Goal: Task Accomplishment & Management: Manage account settings

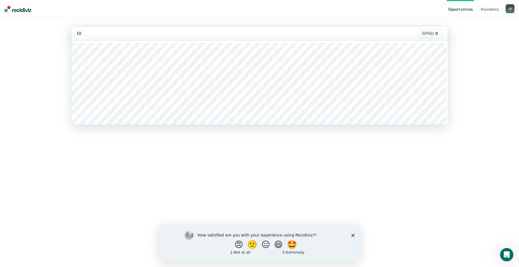
type input "10n"
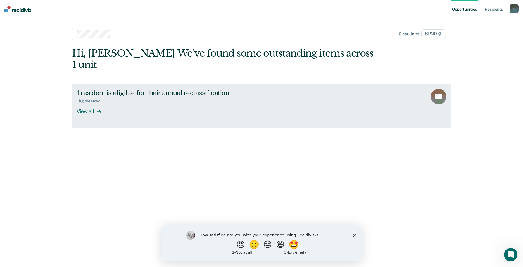
click at [89, 103] on div "View all" at bounding box center [92, 108] width 31 height 11
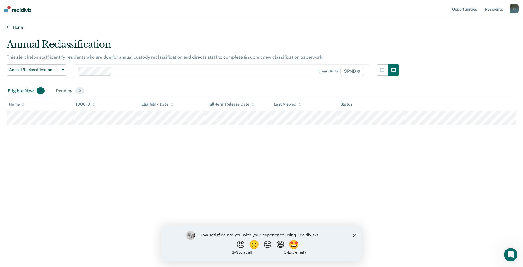
click at [14, 27] on link "Home" at bounding box center [262, 27] width 510 height 5
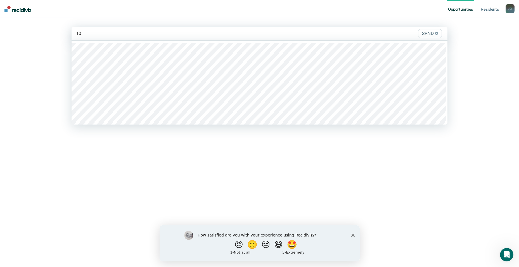
type input "10s"
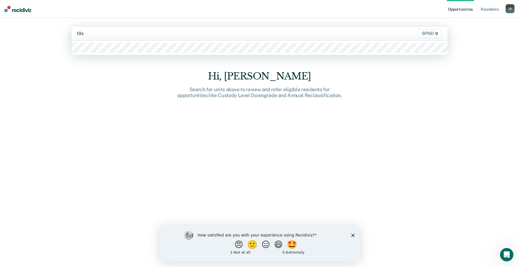
click at [127, 53] on div at bounding box center [260, 48] width 376 height 14
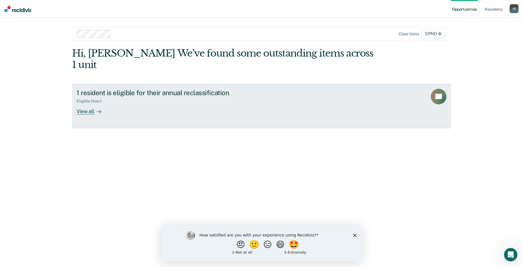
click at [90, 103] on div "View all" at bounding box center [92, 108] width 31 height 11
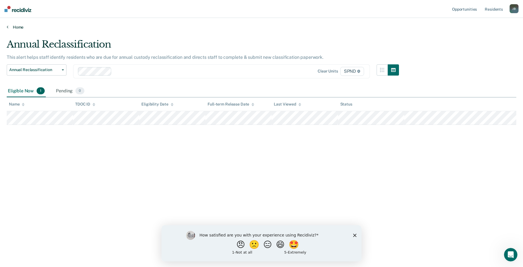
click at [10, 27] on link "Home" at bounding box center [262, 27] width 510 height 5
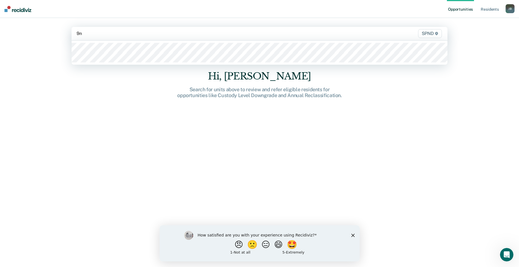
type input "9n2"
type input "9e2"
type input "9s2"
type input "9n3"
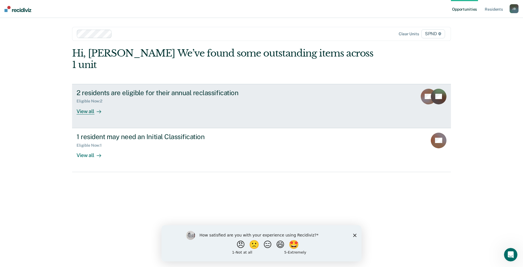
click at [86, 103] on div "View all" at bounding box center [92, 108] width 31 height 11
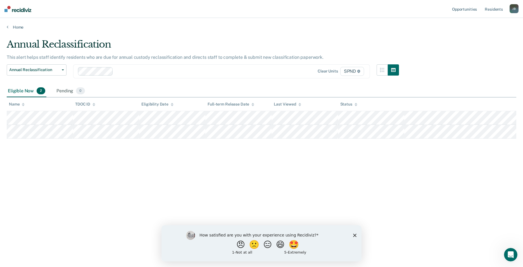
click at [150, 73] on div at bounding box center [196, 71] width 163 height 6
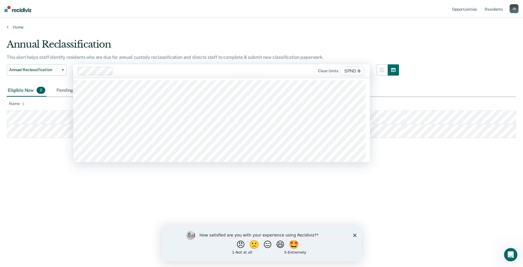
click at [152, 37] on main "Annual Reclassification This alert helps staff identify residents who are due f…" at bounding box center [261, 147] width 523 height 235
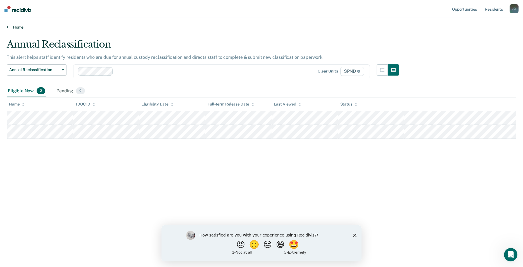
click at [23, 27] on link "Home" at bounding box center [262, 27] width 510 height 5
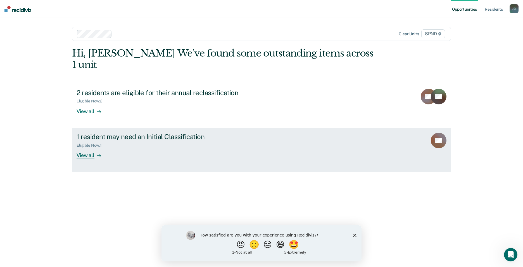
click at [90, 147] on div "View all" at bounding box center [92, 152] width 31 height 11
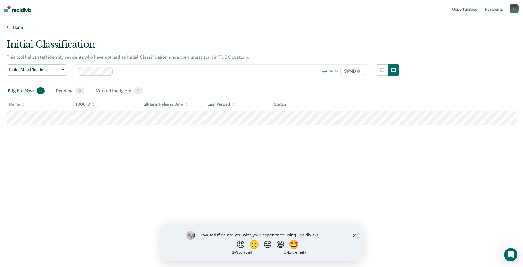
click at [20, 27] on link "Home" at bounding box center [262, 27] width 510 height 5
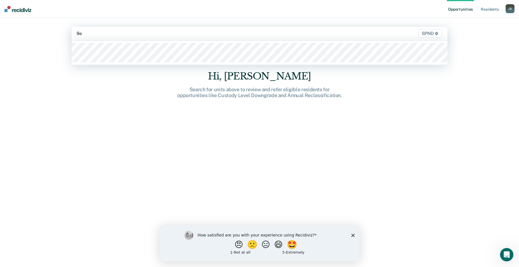
type input "9e3"
type input "9s3"
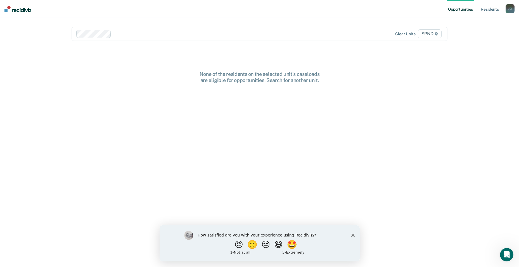
click at [510, 7] on div "[PERSON_NAME]" at bounding box center [510, 8] width 9 height 9
click at [477, 37] on link "Log Out" at bounding box center [487, 36] width 45 height 5
